Goal: Communication & Community: Answer question/provide support

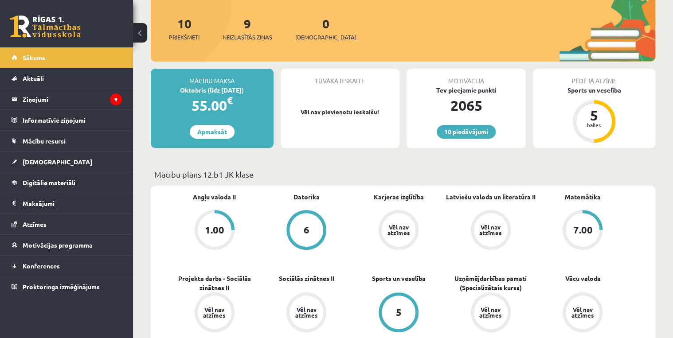
scroll to position [177, 0]
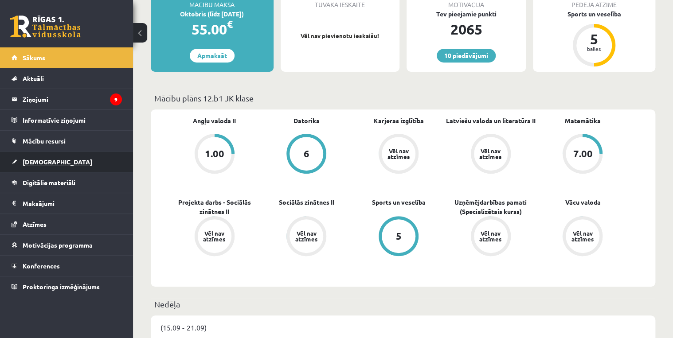
click at [42, 156] on link "[DEMOGRAPHIC_DATA]" at bounding box center [67, 162] width 110 height 20
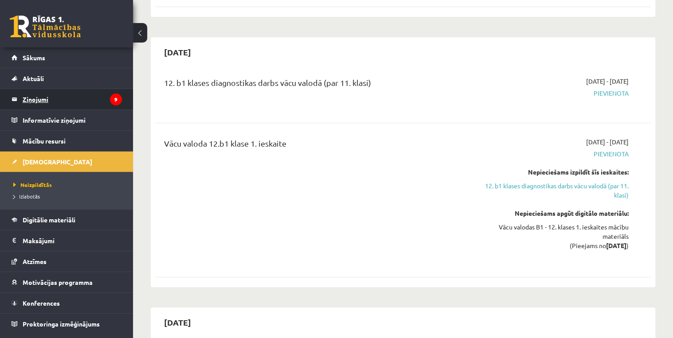
click at [58, 97] on legend "Ziņojumi 9" at bounding box center [72, 99] width 99 height 20
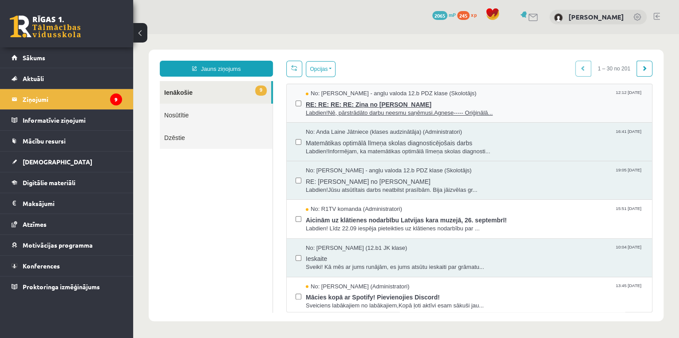
click at [366, 92] on span "No: Agnese Vaškūna - angļu valoda 12.b PDZ klase (Skolotājs)" at bounding box center [391, 94] width 171 height 8
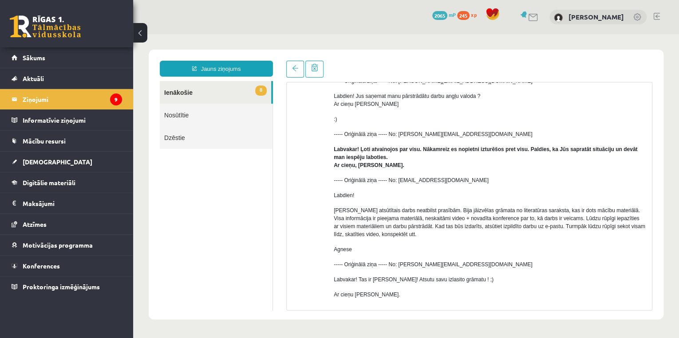
scroll to position [155, 0]
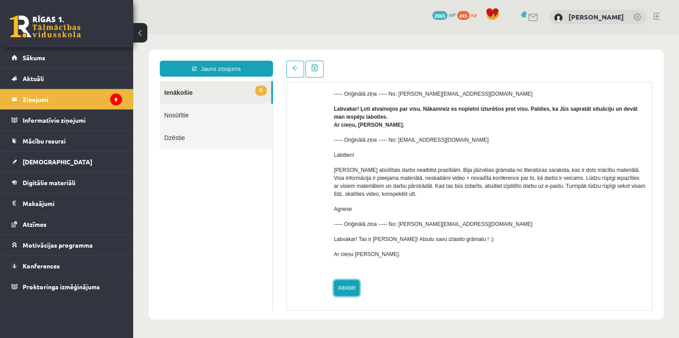
click at [346, 283] on link "Atbildēt" at bounding box center [347, 288] width 26 height 16
type input "**********"
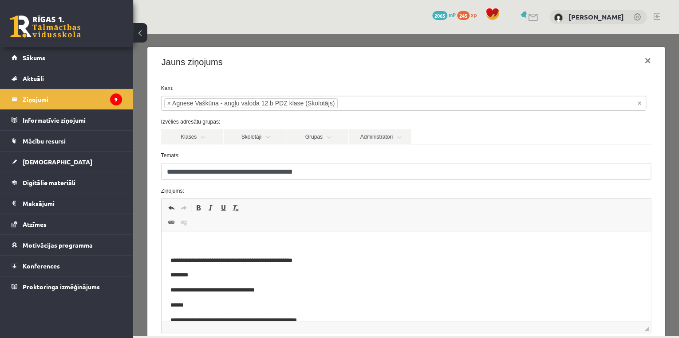
click at [204, 260] on p "**********" at bounding box center [400, 260] width 461 height 9
click at [210, 246] on p "Визуальный текстовый редактор, wiswyg-editor-47433808912460-1758408942-234" at bounding box center [406, 245] width 472 height 9
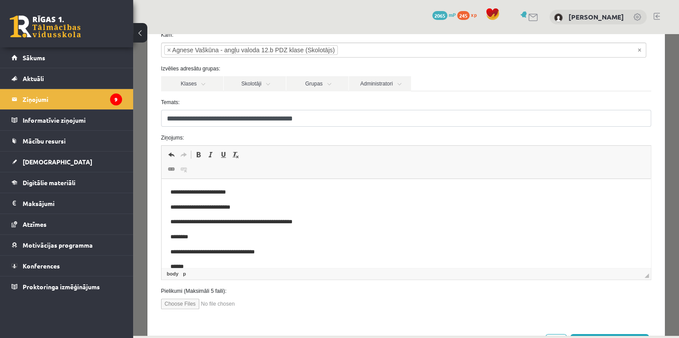
scroll to position [89, 0]
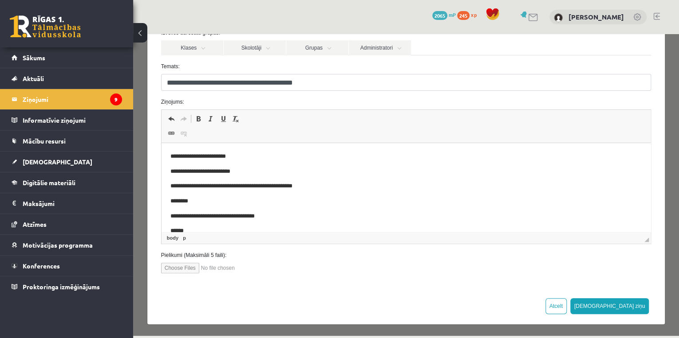
click at [190, 267] on input "file" at bounding box center [211, 268] width 101 height 11
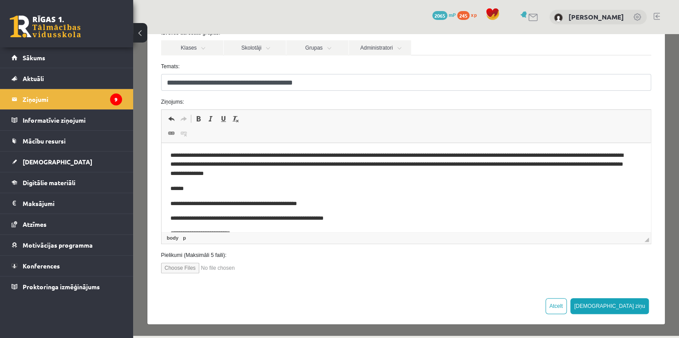
scroll to position [231, 0]
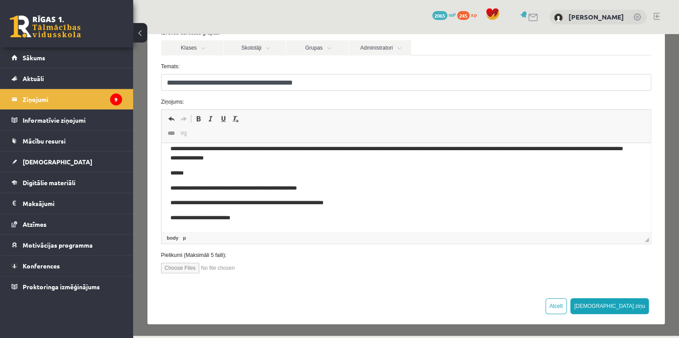
click at [191, 266] on input "file" at bounding box center [211, 268] width 101 height 11
click at [185, 264] on input "file" at bounding box center [211, 268] width 101 height 11
click at [219, 268] on input "file" at bounding box center [211, 268] width 101 height 11
click at [186, 266] on input "file" at bounding box center [211, 268] width 101 height 11
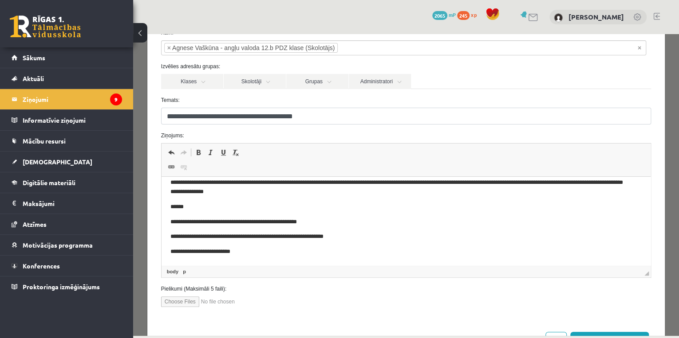
scroll to position [89, 0]
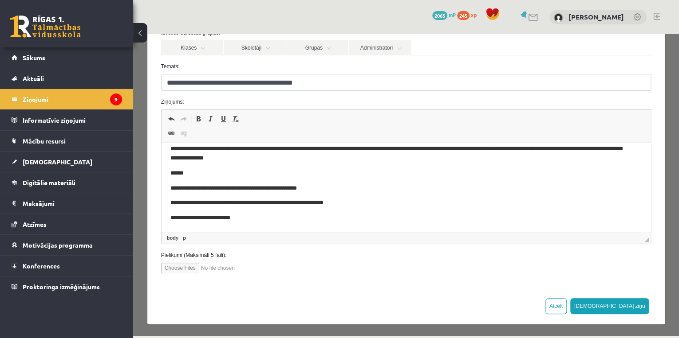
click at [188, 271] on input "file" at bounding box center [211, 268] width 101 height 11
type input "**********"
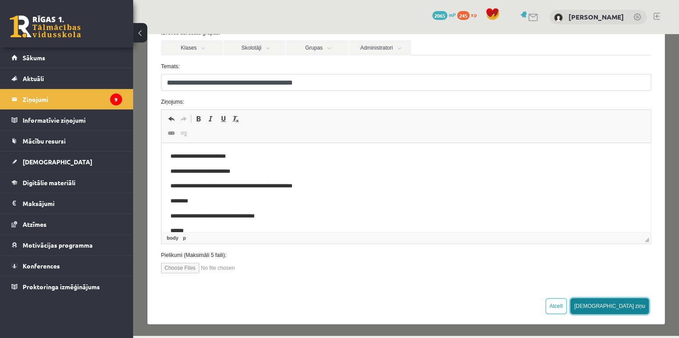
click at [629, 303] on button "[DEMOGRAPHIC_DATA] ziņu" at bounding box center [609, 307] width 79 height 16
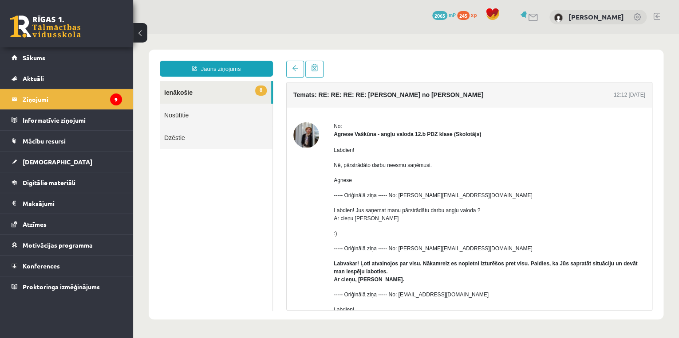
scroll to position [0, 0]
click at [173, 111] on link "Nosūtītie" at bounding box center [216, 115] width 113 height 23
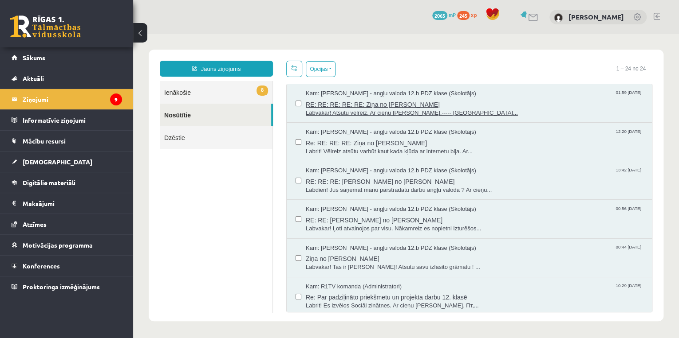
click at [358, 106] on span "RE: RE: RE: RE: RE: Ziņa no Nikolassa Gabriūna" at bounding box center [474, 103] width 337 height 11
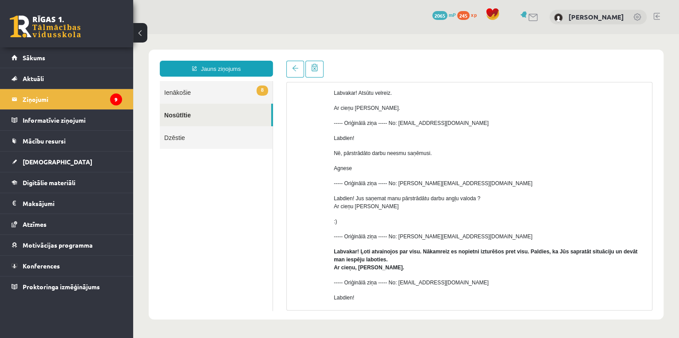
scroll to position [118, 0]
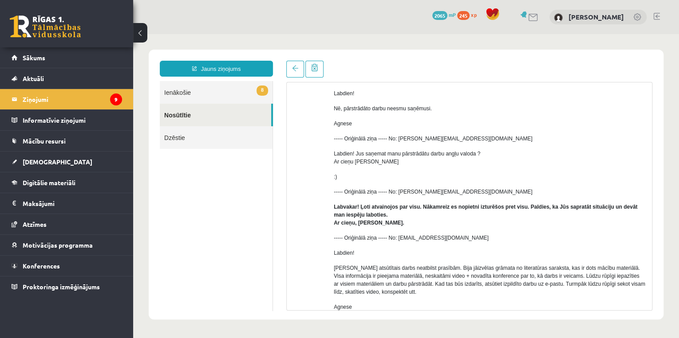
click at [224, 94] on link "8 Ienākošie" at bounding box center [216, 92] width 113 height 23
click at [252, 91] on link "8 Ienākošie" at bounding box center [216, 92] width 113 height 23
click at [190, 86] on link "8 Ienākošie" at bounding box center [216, 92] width 113 height 23
click at [203, 99] on link "8 Ienākošie" at bounding box center [216, 92] width 113 height 23
click at [203, 94] on link "8 Ienākošie" at bounding box center [216, 92] width 113 height 23
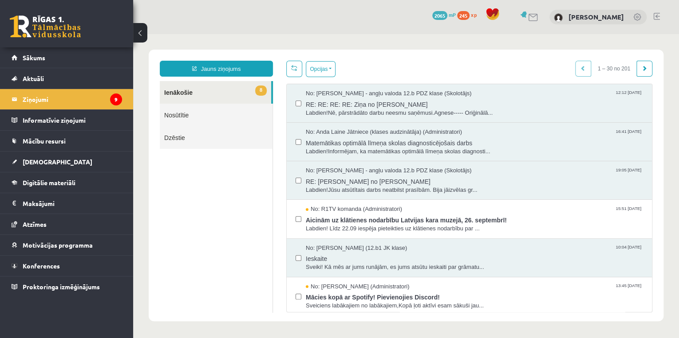
scroll to position [0, 0]
click at [375, 110] on span "Labdien!Nē, pārstrādāto darbu neesmu saņēmusi.Agnese----- Oriģinālā..." at bounding box center [474, 113] width 337 height 8
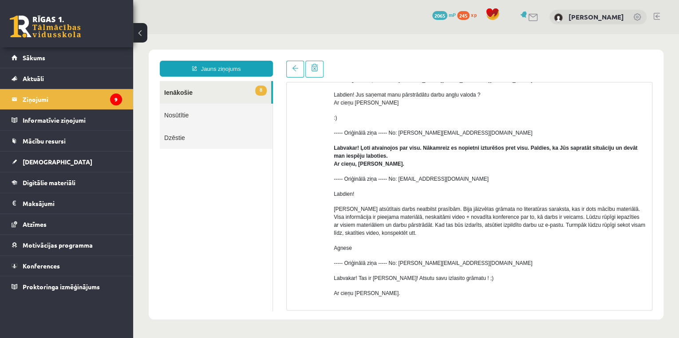
scroll to position [155, 0]
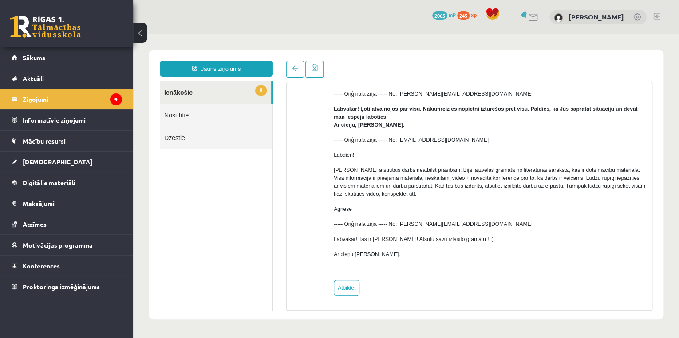
click at [213, 106] on link "Nosūtītie" at bounding box center [216, 115] width 113 height 23
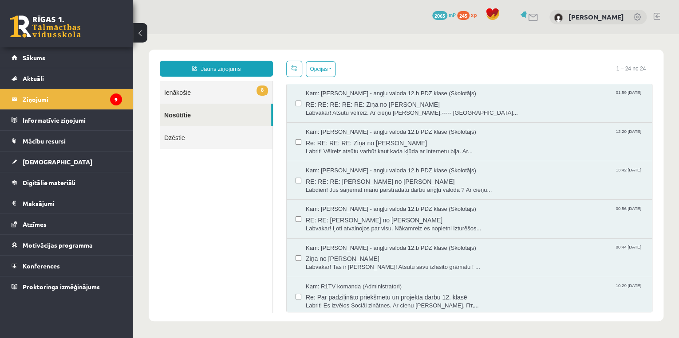
scroll to position [0, 0]
click at [353, 109] on span "Labvakar! Atsūtu velreiz. Ar cieņu Nikolass Gabriūns.----- Oriģināl..." at bounding box center [474, 113] width 337 height 8
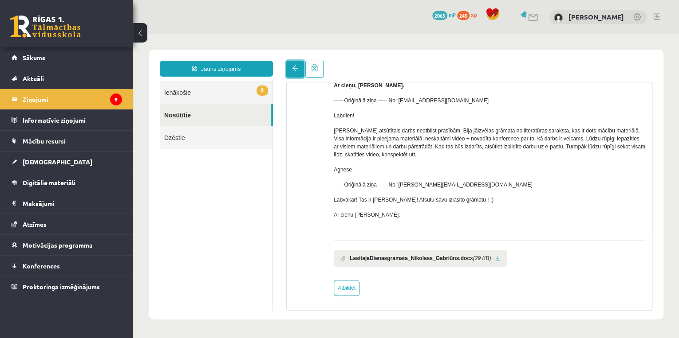
click at [300, 62] on link at bounding box center [295, 69] width 18 height 17
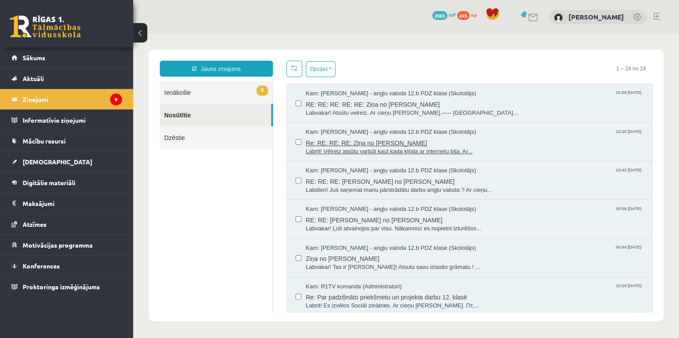
click at [368, 142] on span "Re: RE: RE: RE: Ziņa no Nikolassa Gabriūna" at bounding box center [474, 142] width 337 height 11
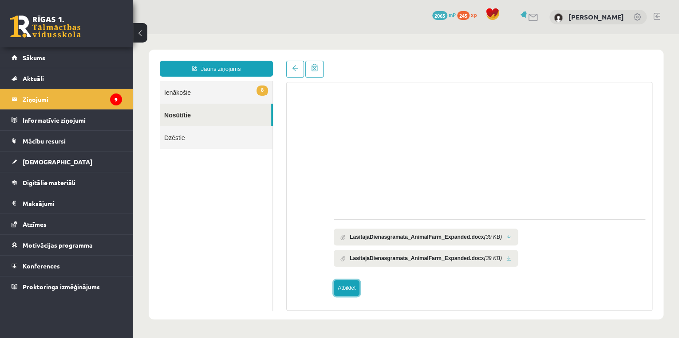
click at [350, 289] on link "Atbildēt" at bounding box center [347, 288] width 26 height 16
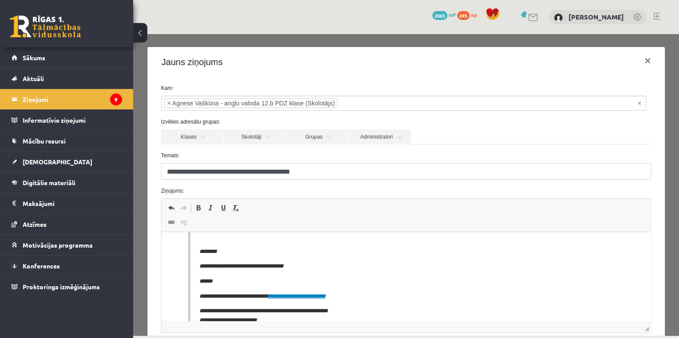
scroll to position [25, 0]
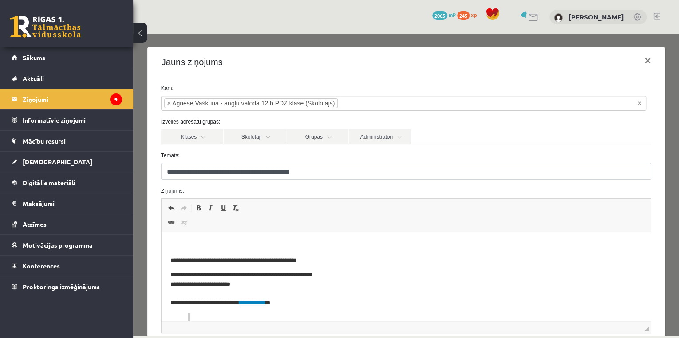
drag, startPoint x: 178, startPoint y: 308, endPoint x: 209, endPoint y: 301, distance: 31.4
drag, startPoint x: 168, startPoint y: 307, endPoint x: 314, endPoint y: 313, distance: 145.6
drag, startPoint x: 631, startPoint y: 58, endPoint x: 634, endPoint y: 61, distance: 4.7
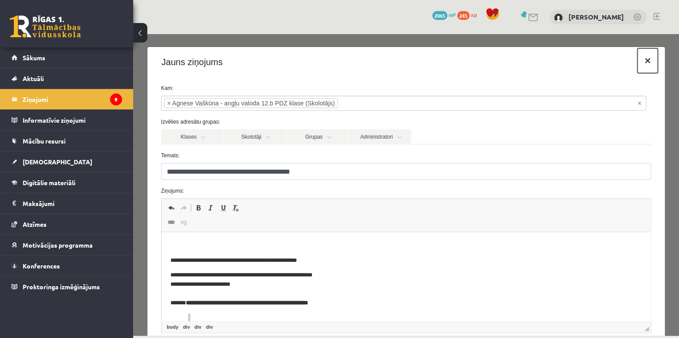
click at [637, 59] on button "×" at bounding box center [647, 60] width 20 height 25
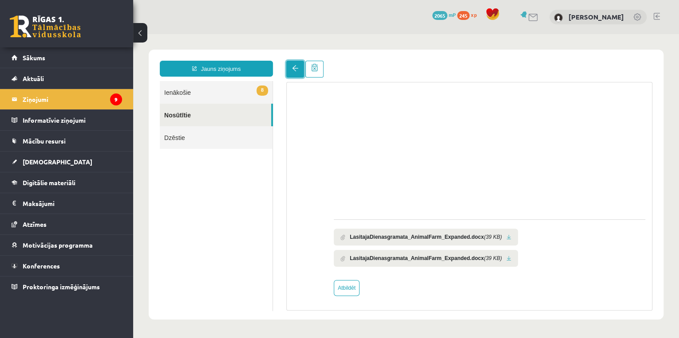
click at [295, 67] on span at bounding box center [295, 68] width 6 height 6
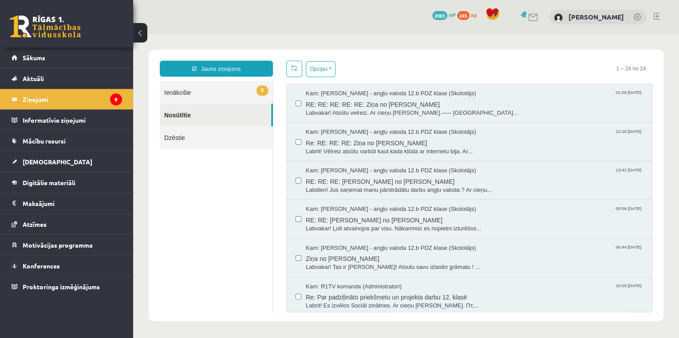
scroll to position [0, 0]
click at [252, 65] on link "Jauns ziņojums" at bounding box center [216, 69] width 113 height 16
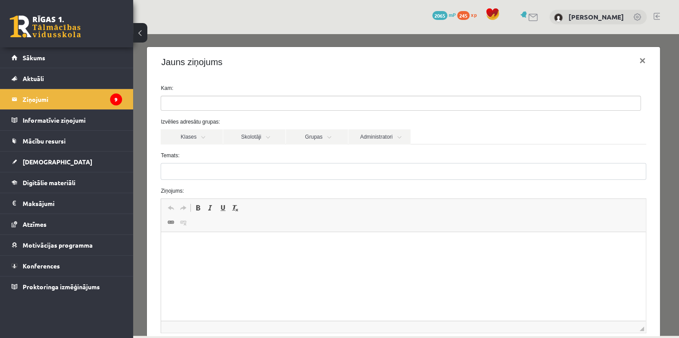
click at [190, 98] on input "search" at bounding box center [176, 103] width 31 height 14
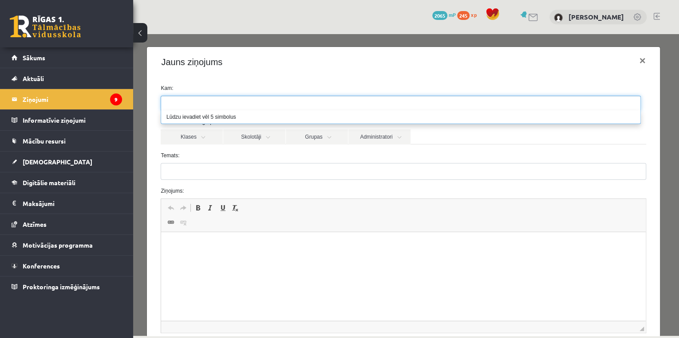
click at [253, 57] on div "Jauns ziņojums ×" at bounding box center [403, 62] width 512 height 30
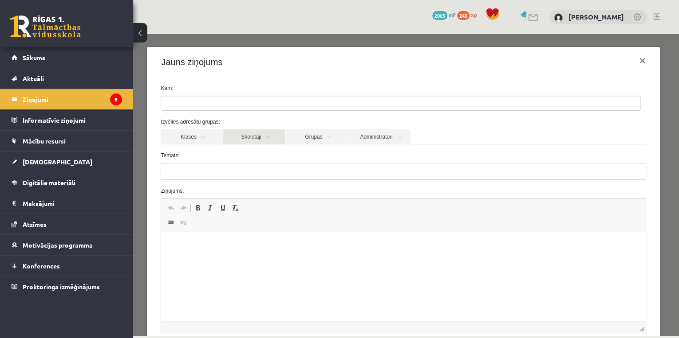
click at [239, 134] on link "Skolotāji" at bounding box center [254, 137] width 62 height 15
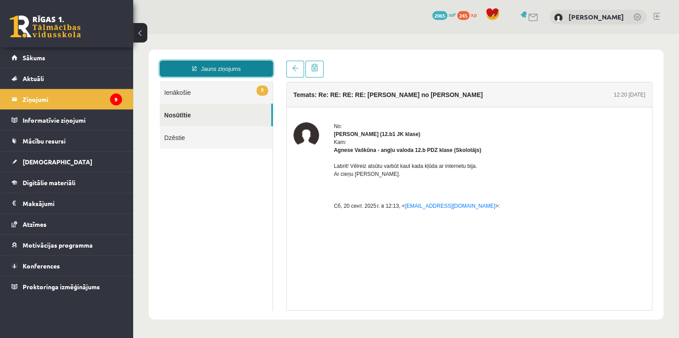
click at [257, 71] on link "Jauns ziņojums" at bounding box center [216, 69] width 113 height 16
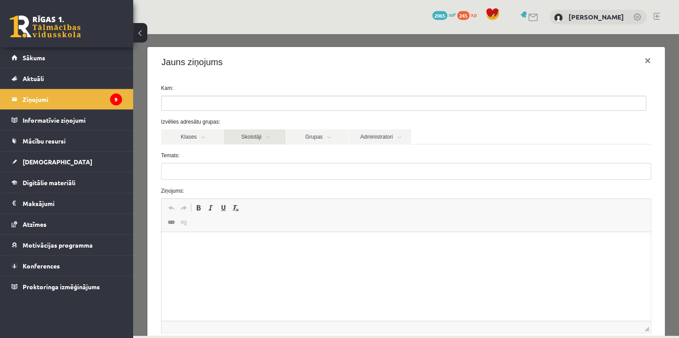
click at [252, 144] on link "Skolotāji" at bounding box center [255, 137] width 62 height 15
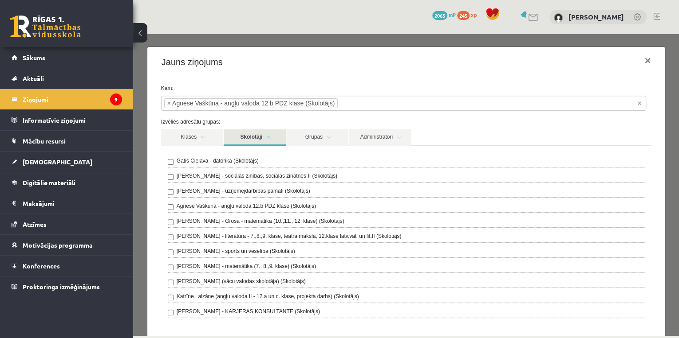
drag, startPoint x: 166, startPoint y: 186, endPoint x: 159, endPoint y: 176, distance: 11.8
drag, startPoint x: 159, startPoint y: 176, endPoint x: 641, endPoint y: 83, distance: 490.3
click at [641, 83] on div "**********" at bounding box center [406, 320] width 518 height 487
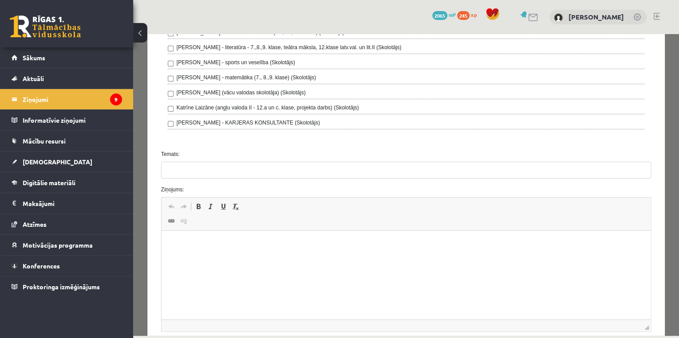
scroll to position [276, 0]
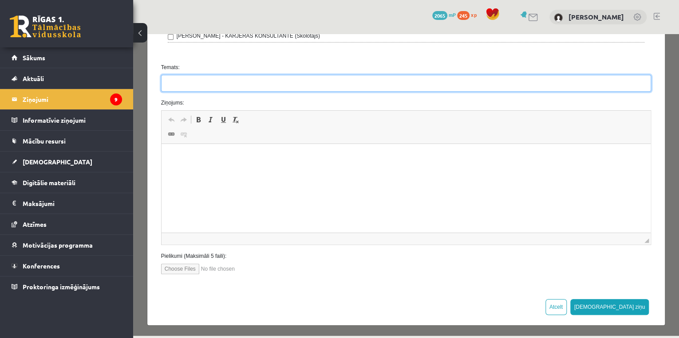
click at [170, 75] on input "Temats:" at bounding box center [406, 83] width 490 height 17
type input "*"
type input "**********"
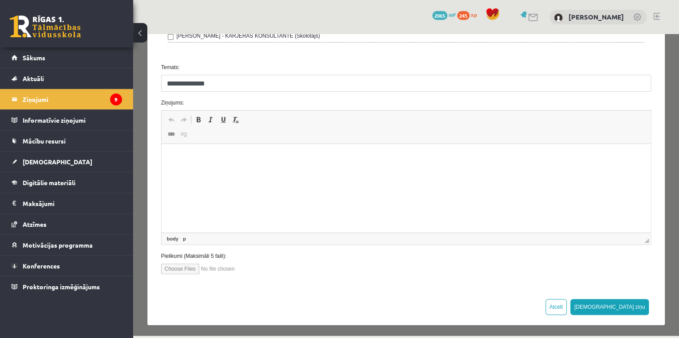
click at [235, 171] on html at bounding box center [405, 157] width 489 height 27
click at [179, 269] on input "file" at bounding box center [211, 269] width 101 height 11
type input "**********"
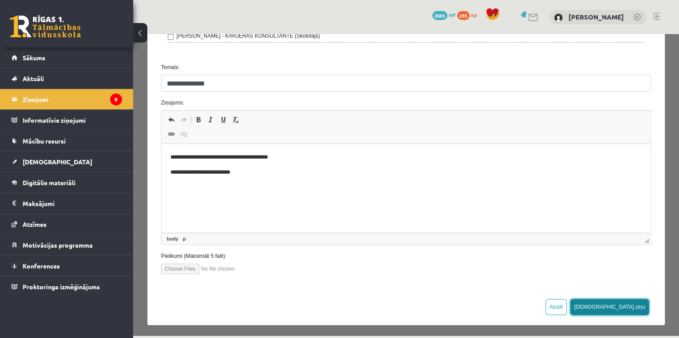
click at [638, 307] on button "[DEMOGRAPHIC_DATA] ziņu" at bounding box center [609, 307] width 79 height 16
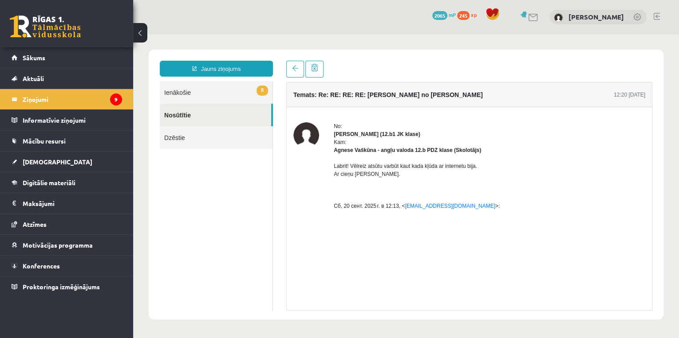
scroll to position [0, 0]
click at [192, 113] on link "Nosūtītie" at bounding box center [215, 115] width 111 height 23
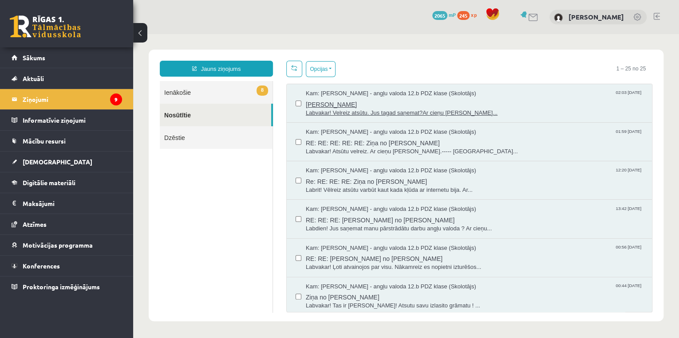
click at [354, 105] on span "Nikolasa Darbs" at bounding box center [474, 103] width 337 height 11
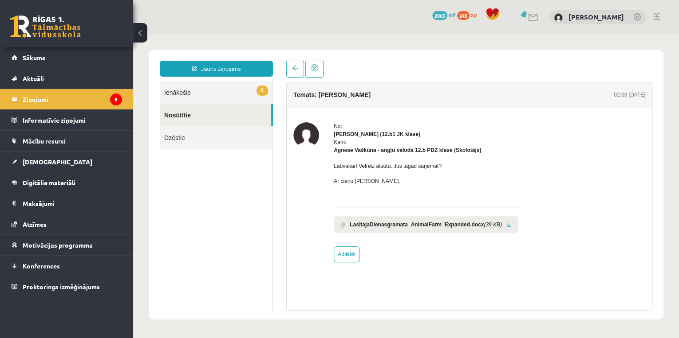
click at [183, 96] on link "8 Ienākošie" at bounding box center [216, 92] width 113 height 23
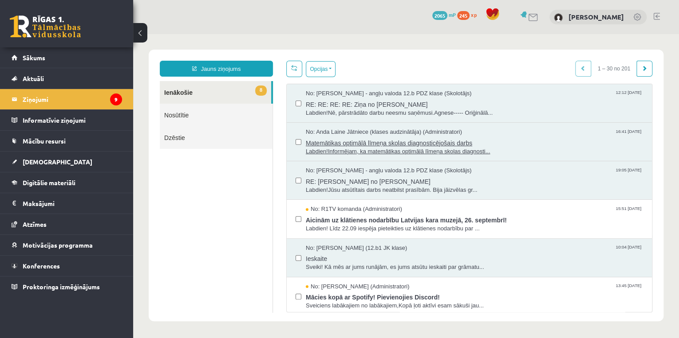
click at [341, 145] on span "Matemātikas optimālā līmeņa skolas diagnosticējošais darbs" at bounding box center [474, 142] width 337 height 11
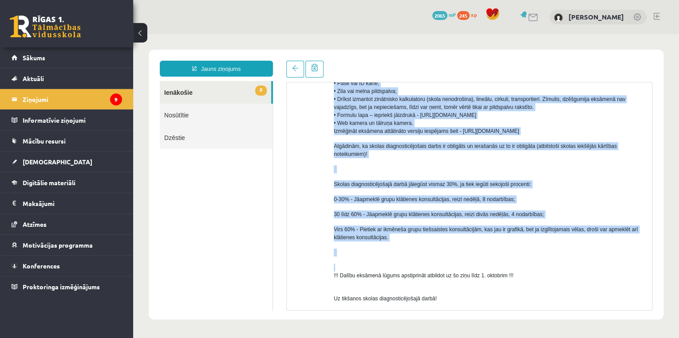
scroll to position [504, 0]
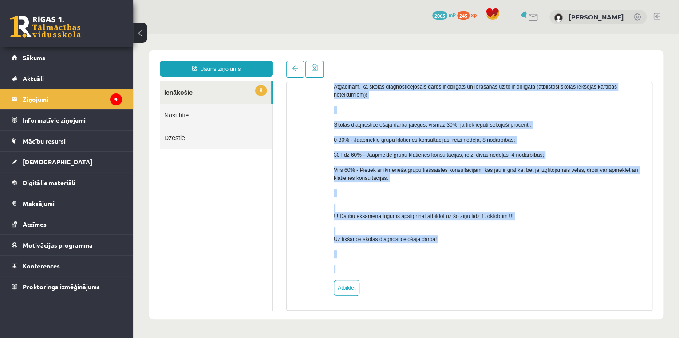
drag, startPoint x: 327, startPoint y: 151, endPoint x: 515, endPoint y: 274, distance: 224.9
copy body "Labdien! Informējam, ka matemātikas optimālā līmeņa skolas diagnosticējošais da…"
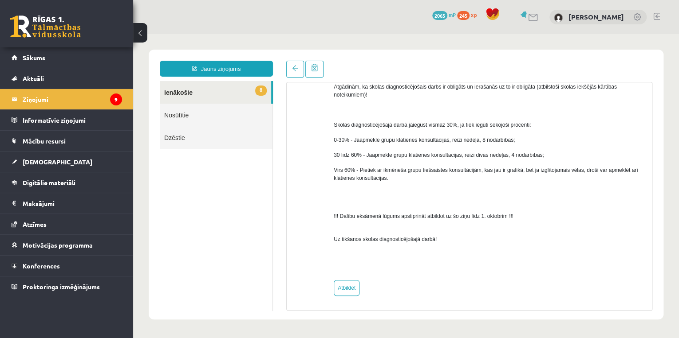
click at [222, 275] on ul "8 Ienākošie Nosūtītie Dzēstie" at bounding box center [216, 196] width 113 height 230
click at [344, 288] on link "Atbildēt" at bounding box center [347, 288] width 26 height 16
type input "**********"
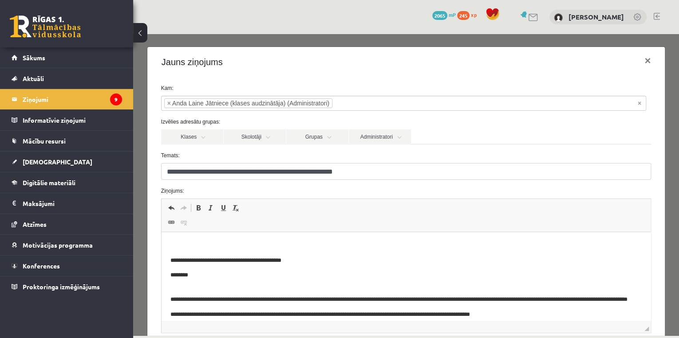
click at [179, 248] on p "Визуальный текстовый редактор, wiswyg-editor-47433913834060-1758409447-231" at bounding box center [406, 245] width 472 height 9
paste body "Визуальный текстовый редактор, wiswyg-editor-47433913834060-1758409447-231"
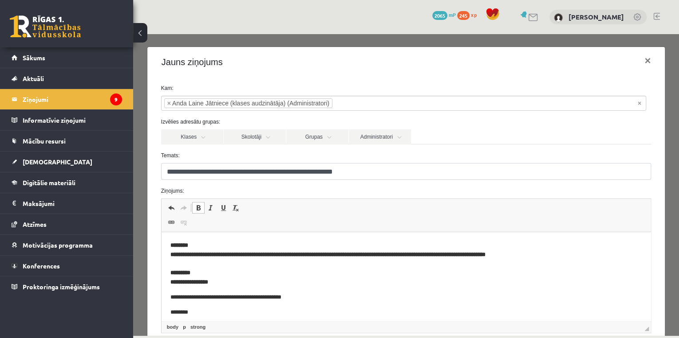
click at [248, 242] on p "**********" at bounding box center [406, 264] width 472 height 46
click at [248, 259] on p "**********" at bounding box center [406, 264] width 472 height 46
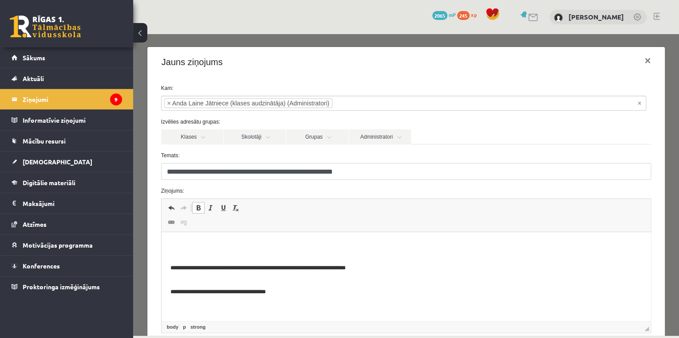
scroll to position [89, 0]
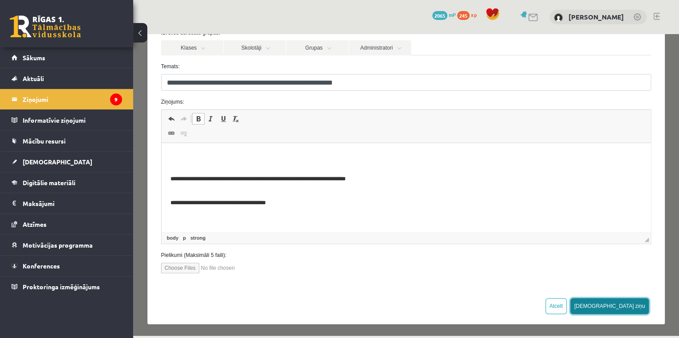
click at [625, 304] on button "[DEMOGRAPHIC_DATA] ziņu" at bounding box center [609, 307] width 79 height 16
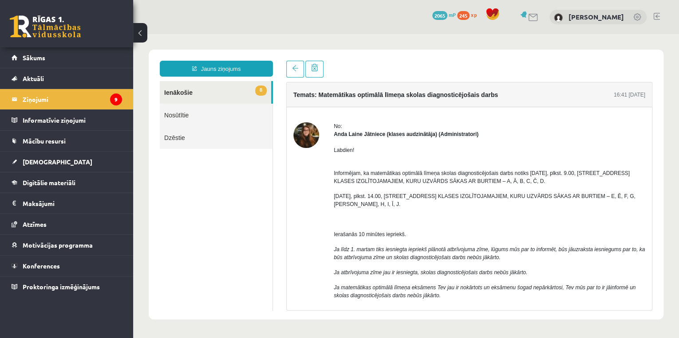
scroll to position [0, 0]
click at [256, 99] on link "8 Ienākošie" at bounding box center [215, 92] width 111 height 23
click at [295, 67] on span at bounding box center [295, 68] width 6 height 6
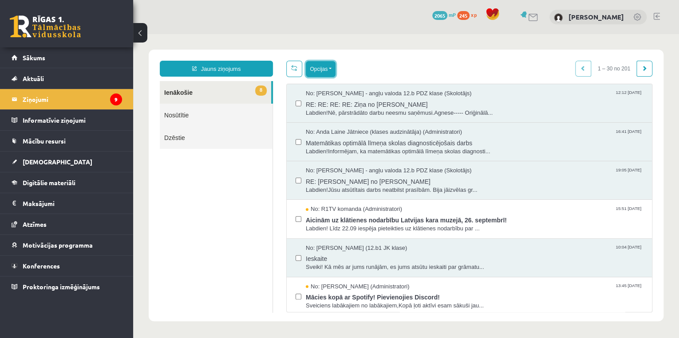
click at [324, 75] on button "Opcijas" at bounding box center [321, 69] width 30 height 16
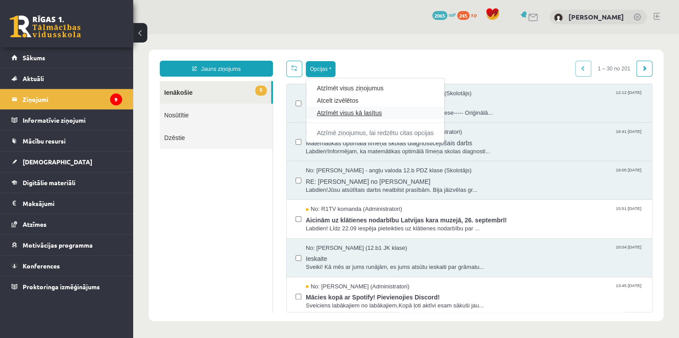
click at [333, 113] on link "Atzīmēt visus kā lasītus" at bounding box center [375, 113] width 117 height 9
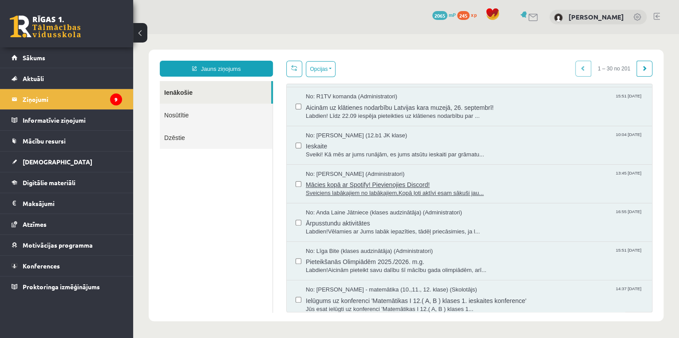
scroll to position [59, 0]
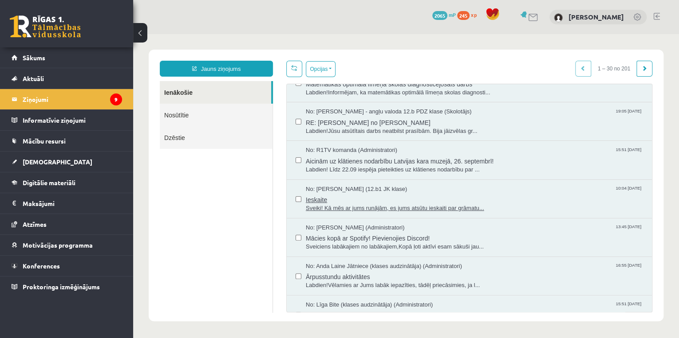
click at [334, 204] on span "Sveiki! Kā mēs ar jums runājām, es jums atsūtu ieskaiti par grāmatu..." at bounding box center [474, 208] width 337 height 8
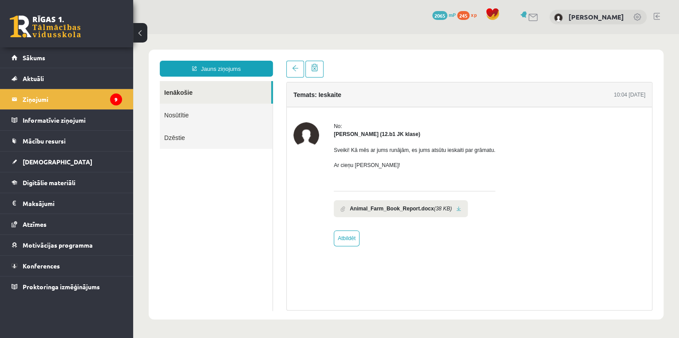
scroll to position [0, 0]
click at [456, 209] on link at bounding box center [458, 209] width 5 height 6
click at [291, 63] on link at bounding box center [295, 69] width 18 height 17
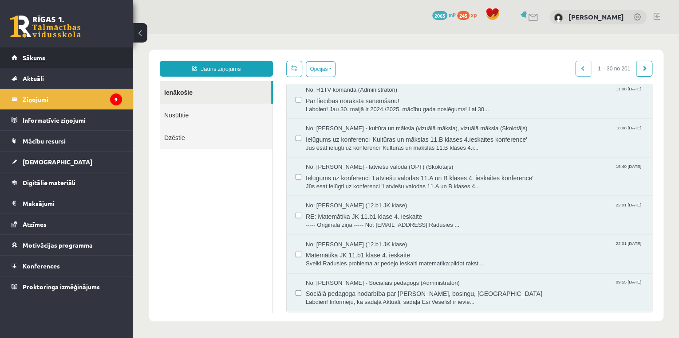
click at [28, 54] on span "Sākums" at bounding box center [34, 58] width 23 height 8
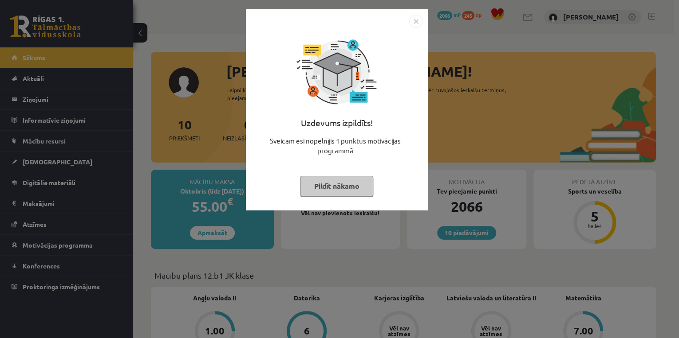
click at [345, 186] on button "Pildīt nākamo" at bounding box center [336, 186] width 73 height 20
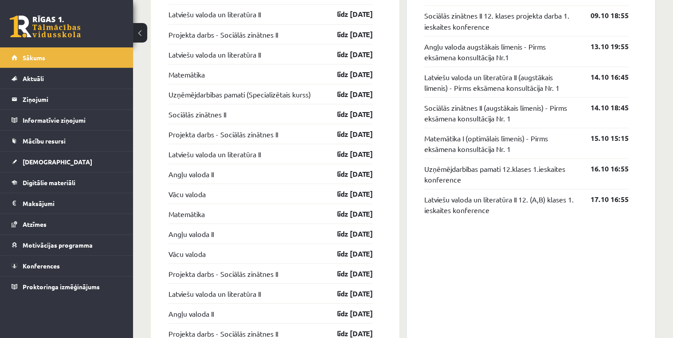
scroll to position [758, 0]
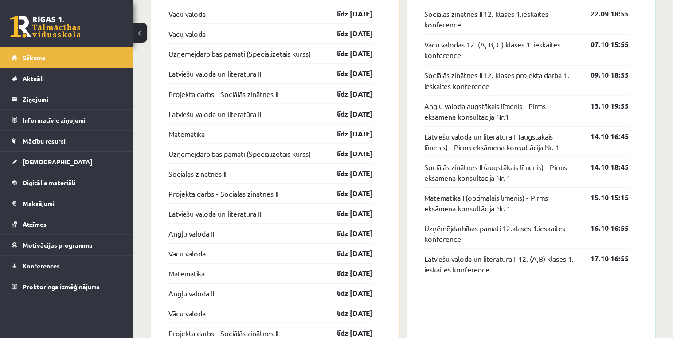
drag, startPoint x: 177, startPoint y: 151, endPoint x: 149, endPoint y: 165, distance: 32.3
drag, startPoint x: 149, startPoint y: 165, endPoint x: 142, endPoint y: 129, distance: 37.4
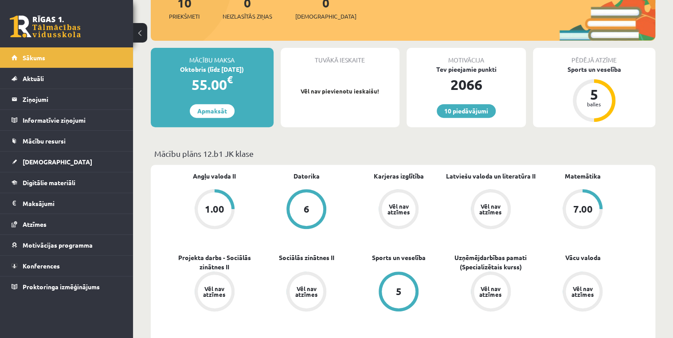
scroll to position [48, 0]
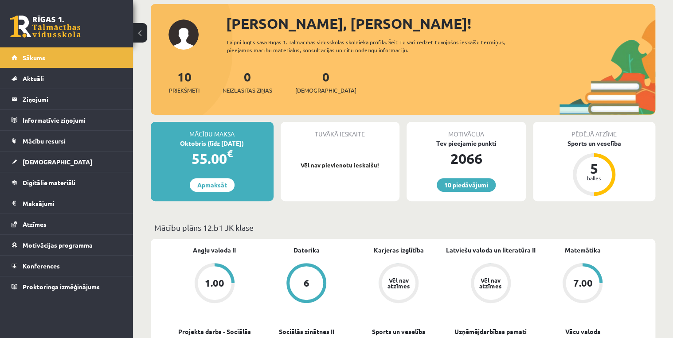
drag, startPoint x: 142, startPoint y: 130, endPoint x: 142, endPoint y: 122, distance: 7.1
click at [471, 179] on link "10 piedāvājumi" at bounding box center [466, 185] width 59 height 14
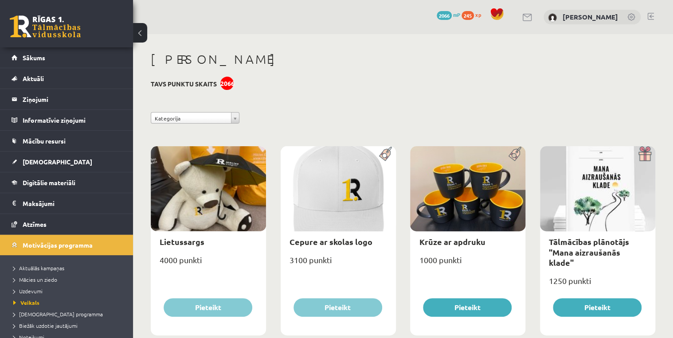
click at [181, 124] on div "**********" at bounding box center [403, 120] width 518 height 16
click at [62, 59] on link "Sākums" at bounding box center [67, 57] width 110 height 20
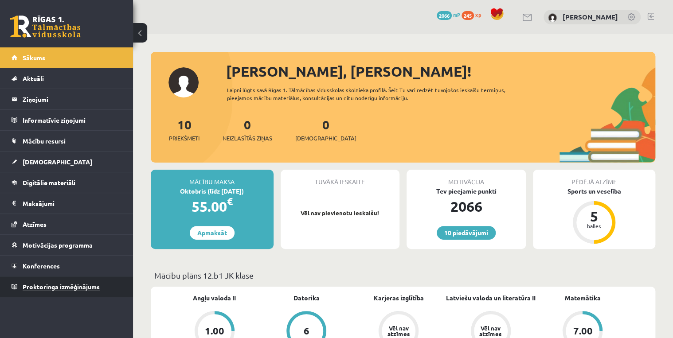
click at [55, 288] on span "Proktoringa izmēģinājums" at bounding box center [61, 287] width 77 height 8
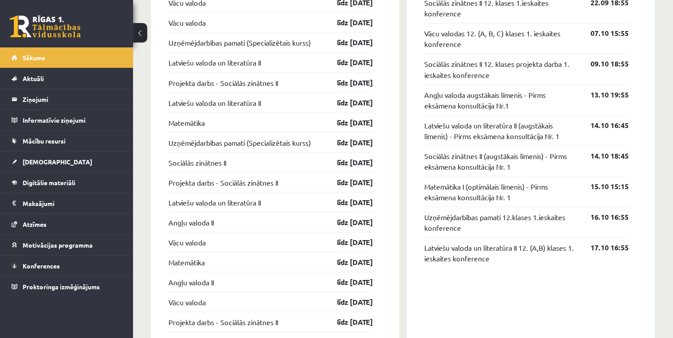
scroll to position [828, 0]
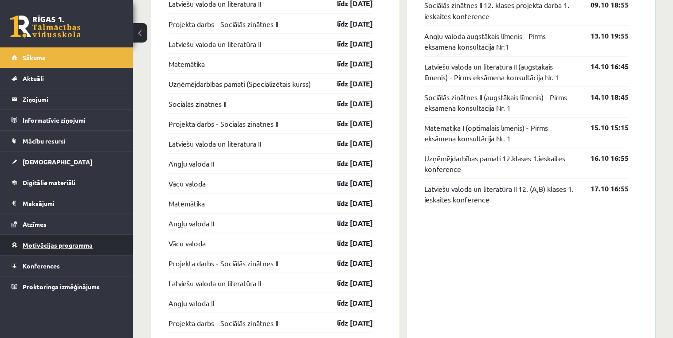
click at [40, 246] on span "Motivācijas programma" at bounding box center [58, 245] width 70 height 8
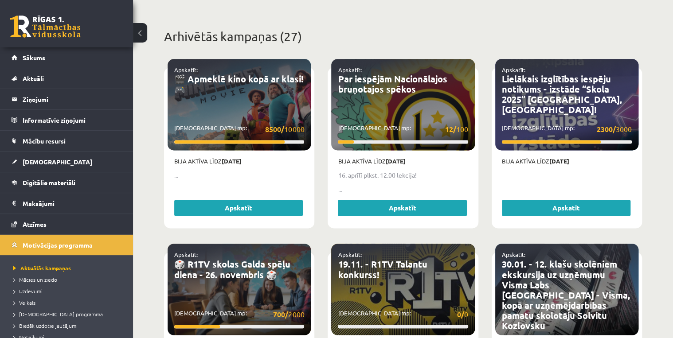
scroll to position [532, 0]
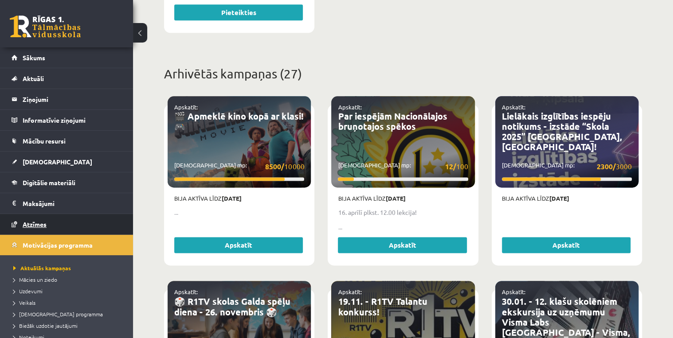
click at [44, 220] on span "Atzīmes" at bounding box center [35, 224] width 24 height 8
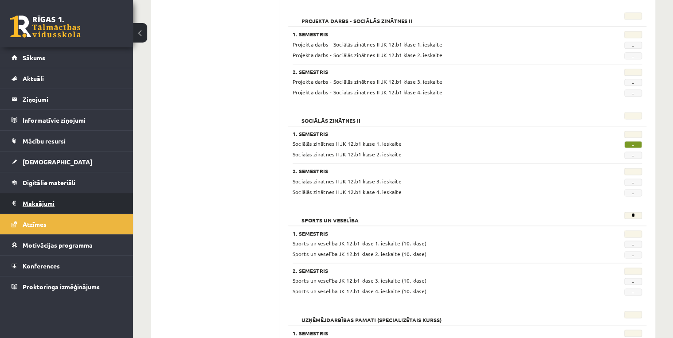
click at [53, 199] on legend "Maksājumi 0" at bounding box center [72, 203] width 99 height 20
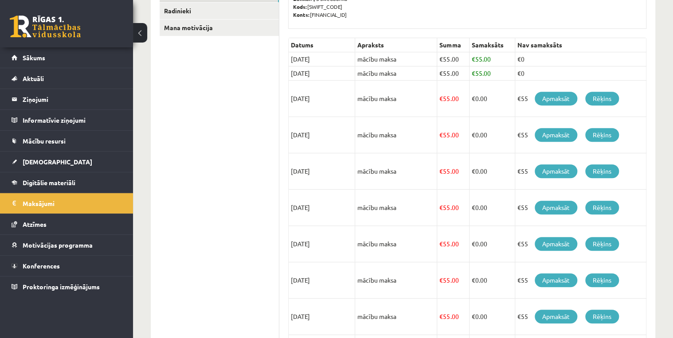
scroll to position [89, 0]
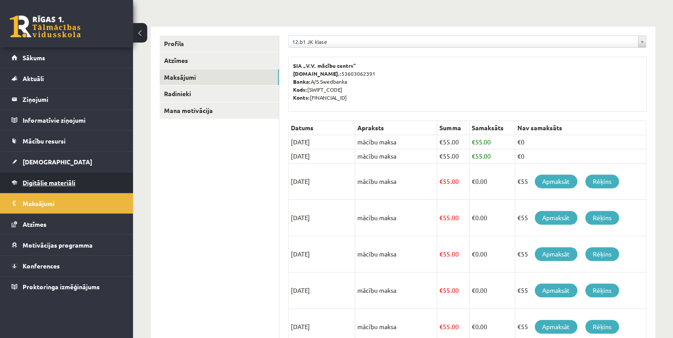
click at [56, 182] on span "Digitālie materiāli" at bounding box center [49, 183] width 53 height 8
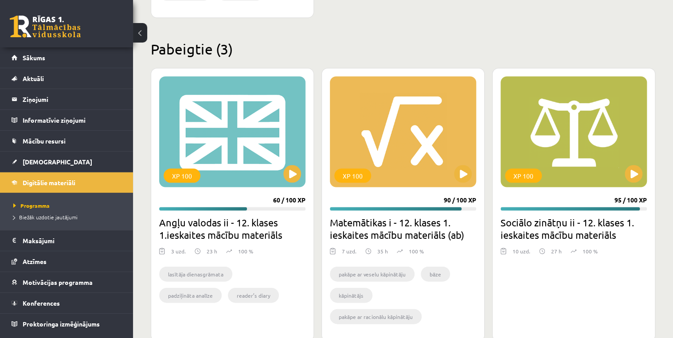
scroll to position [810, 0]
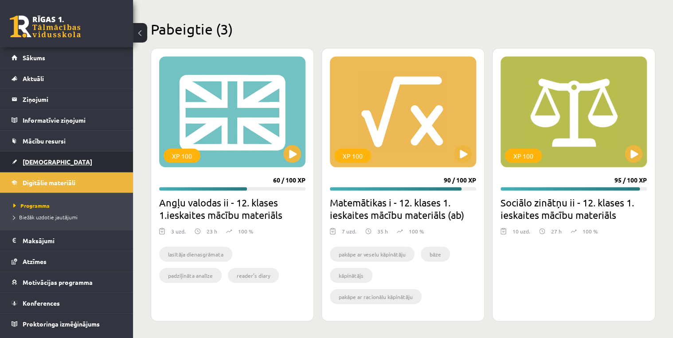
click at [62, 167] on link "[DEMOGRAPHIC_DATA]" at bounding box center [67, 162] width 110 height 20
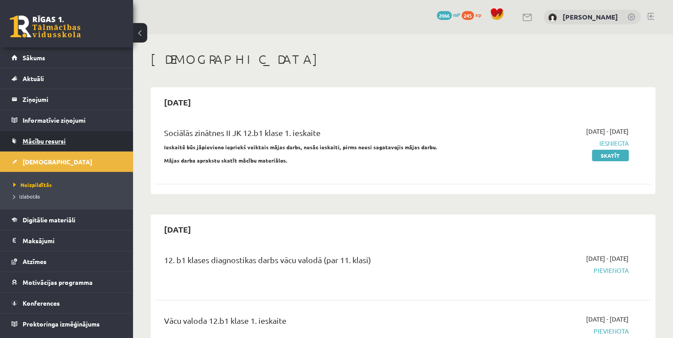
click at [39, 142] on span "Mācību resursi" at bounding box center [44, 141] width 43 height 8
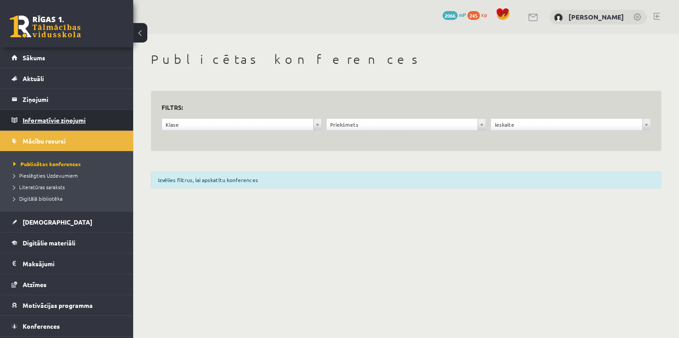
click at [38, 123] on legend "Informatīvie ziņojumi 0" at bounding box center [72, 120] width 99 height 20
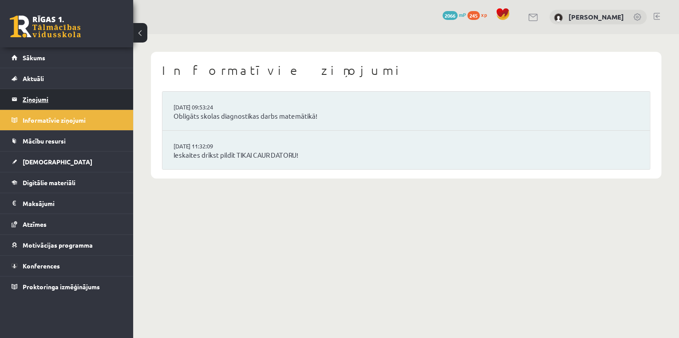
click at [37, 101] on legend "Ziņojumi 0" at bounding box center [72, 99] width 99 height 20
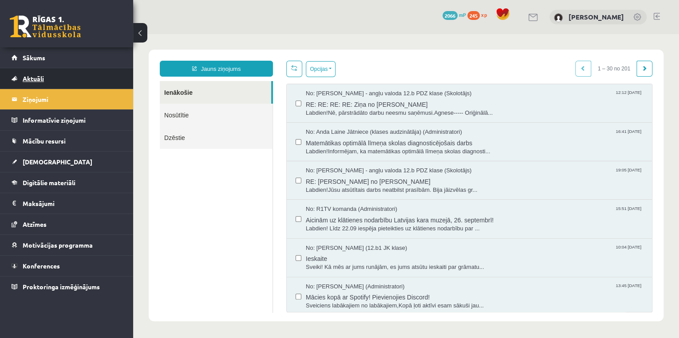
click at [34, 79] on span "Aktuāli" at bounding box center [33, 79] width 21 height 8
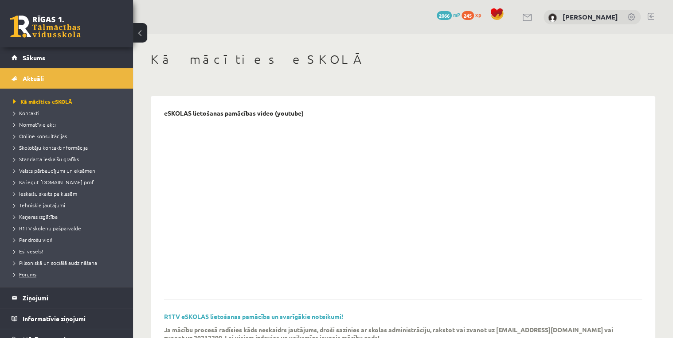
click at [31, 271] on span "Forums" at bounding box center [24, 274] width 23 height 7
click at [31, 58] on span "Sākums" at bounding box center [34, 58] width 23 height 8
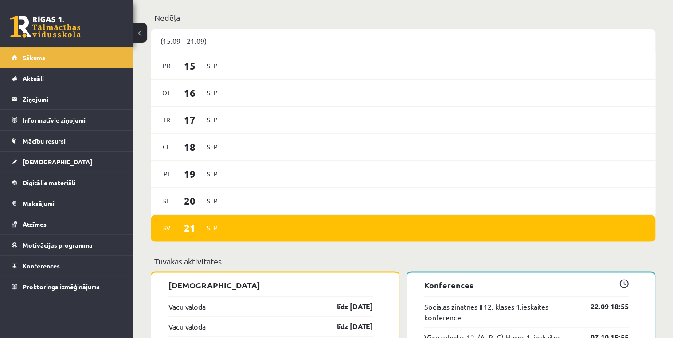
scroll to position [650, 0]
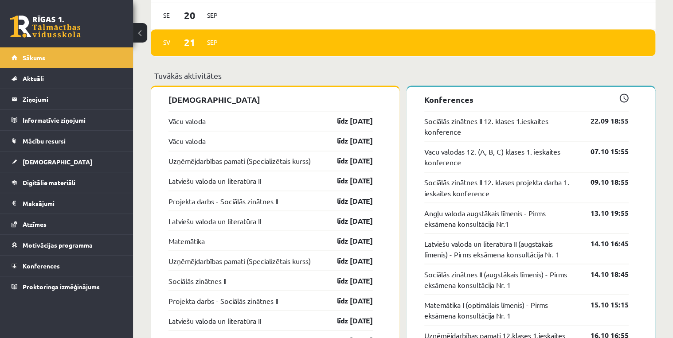
drag, startPoint x: 361, startPoint y: 160, endPoint x: 371, endPoint y: 149, distance: 15.1
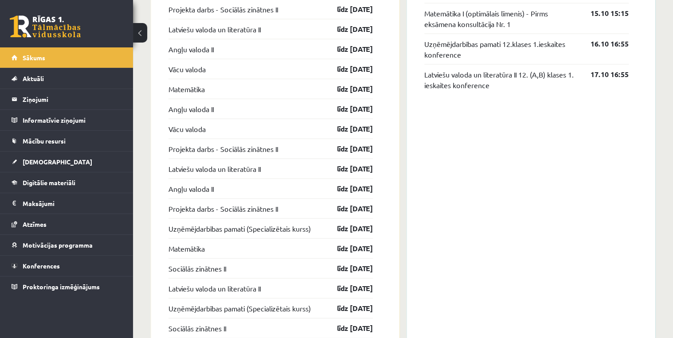
scroll to position [946, 0]
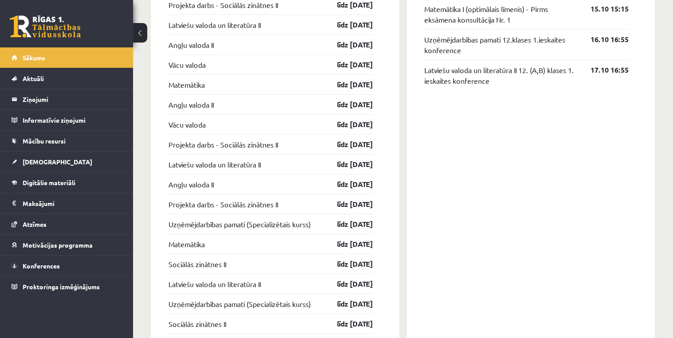
drag, startPoint x: 359, startPoint y: 163, endPoint x: 463, endPoint y: 158, distance: 104.4
click at [463, 158] on div "Konferences Sociālās zinātnes II 12. klases 1.ieskaites konference 22.09 18:55 …" at bounding box center [531, 81] width 249 height 580
click at [41, 166] on link "[DEMOGRAPHIC_DATA]" at bounding box center [67, 162] width 110 height 20
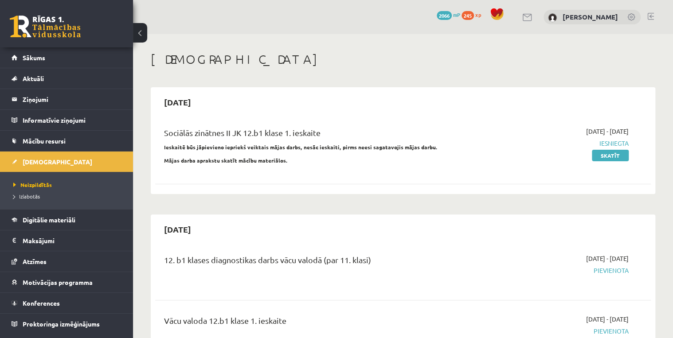
drag, startPoint x: 54, startPoint y: 158, endPoint x: 224, endPoint y: 106, distance: 177.5
click at [224, 106] on div "[DATE]" at bounding box center [403, 102] width 496 height 21
click at [39, 104] on legend "Ziņojumi 0" at bounding box center [72, 99] width 99 height 20
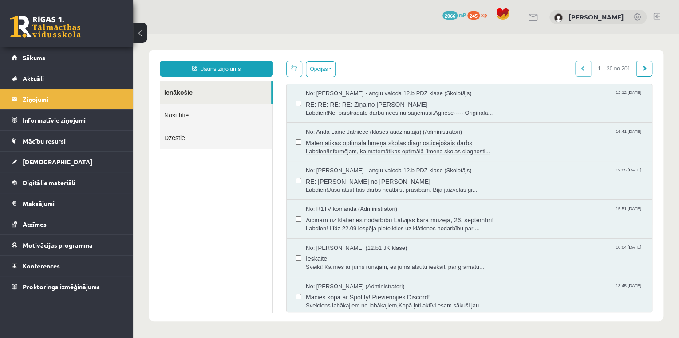
click at [369, 144] on span "Matemātikas optimālā līmeņa skolas diagnosticējošais darbs" at bounding box center [474, 142] width 337 height 11
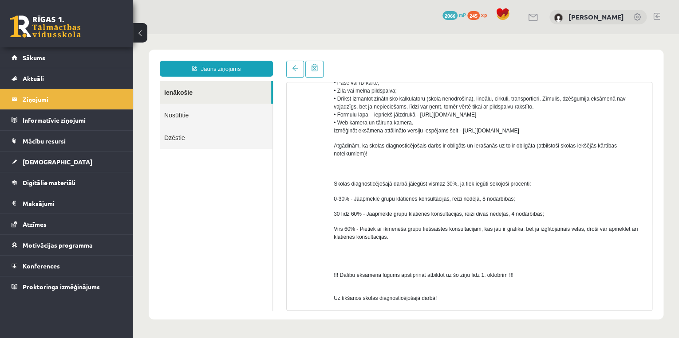
scroll to position [504, 0]
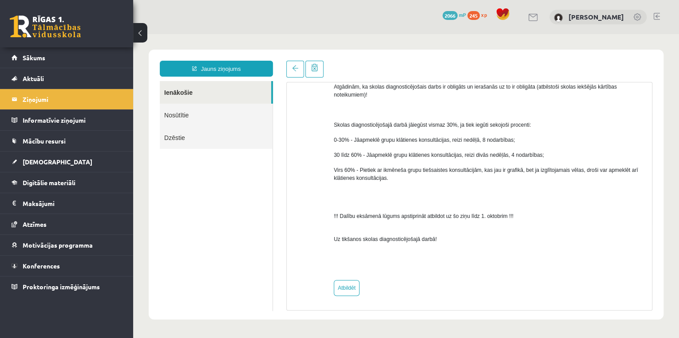
drag, startPoint x: 539, startPoint y: 232, endPoint x: 544, endPoint y: 234, distance: 5.6
drag, startPoint x: 544, startPoint y: 234, endPoint x: 539, endPoint y: 287, distance: 53.0
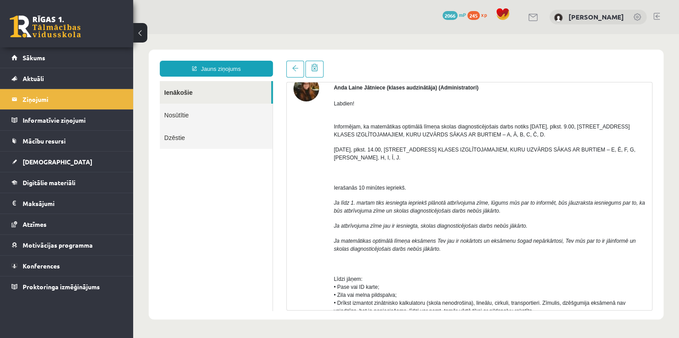
scroll to position [0, 0]
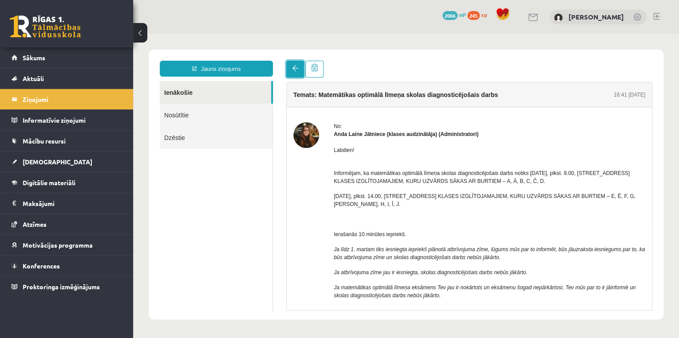
click at [292, 64] on link at bounding box center [295, 69] width 18 height 17
